Goal: Find specific page/section: Find specific page/section

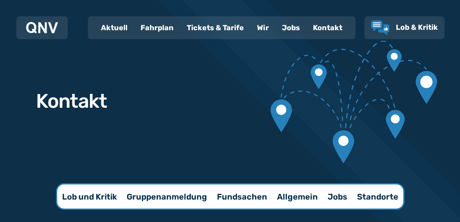
click at [154, 27] on div "Fahrplan" at bounding box center [157, 27] width 46 height 21
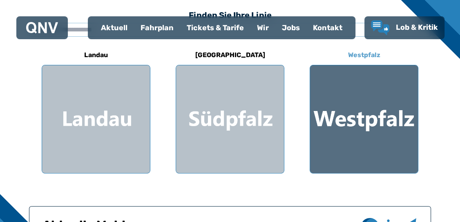
scroll to position [238, 0]
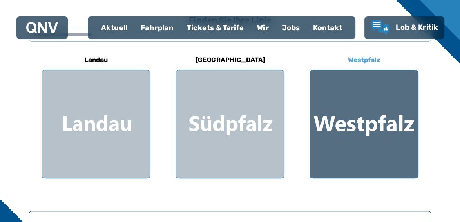
click at [355, 120] on div at bounding box center [364, 124] width 108 height 108
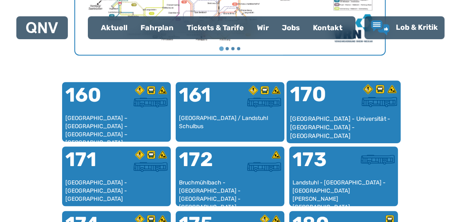
scroll to position [490, 0]
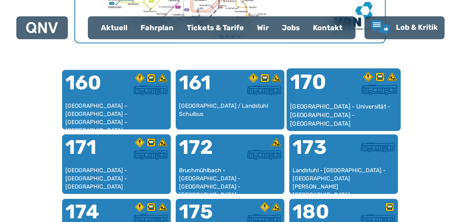
click at [328, 98] on div "170" at bounding box center [316, 87] width 53 height 31
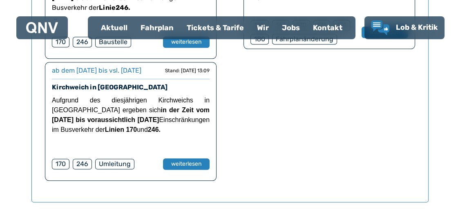
scroll to position [810, 0]
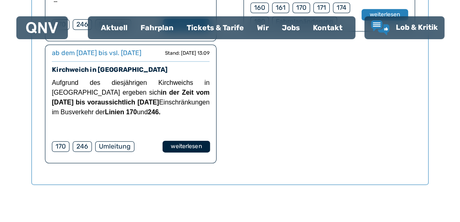
click at [184, 149] on button "weiterlesen" at bounding box center [186, 147] width 47 height 12
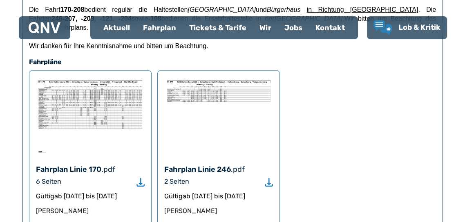
scroll to position [478, 0]
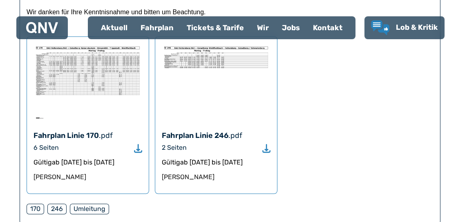
click at [89, 96] on img at bounding box center [87, 82] width 109 height 78
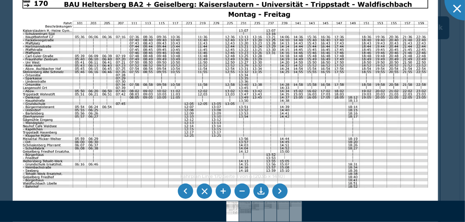
click at [227, 106] on img at bounding box center [225, 139] width 425 height 301
